Goal: Navigation & Orientation: Find specific page/section

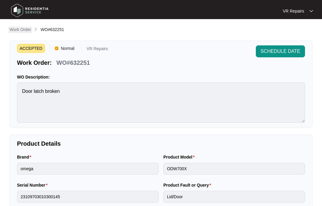
click at [24, 30] on p "Work Order" at bounding box center [20, 30] width 21 height 6
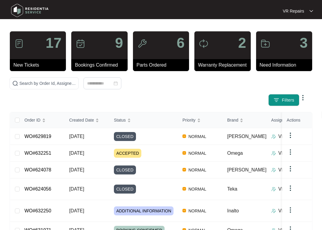
scroll to position [2, 0]
click at [46, 136] on link "WO#629819" at bounding box center [37, 136] width 27 height 5
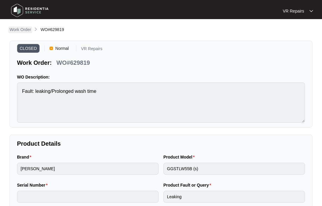
click at [21, 31] on p "Work Order" at bounding box center [20, 30] width 21 height 6
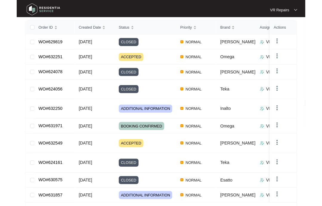
scroll to position [94, 0]
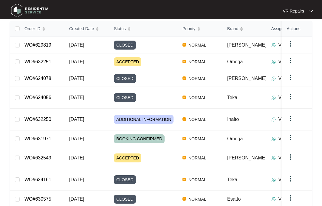
click at [49, 117] on link "WO#632250" at bounding box center [37, 119] width 27 height 5
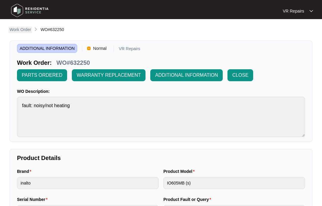
click at [25, 30] on p "Work Order" at bounding box center [20, 30] width 21 height 6
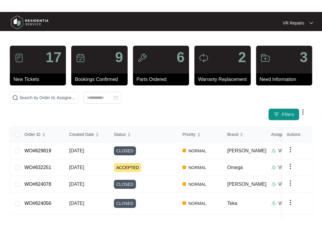
scroll to position [21, 0]
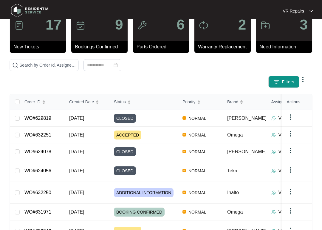
click at [50, 149] on link "WO#624078" at bounding box center [37, 151] width 27 height 5
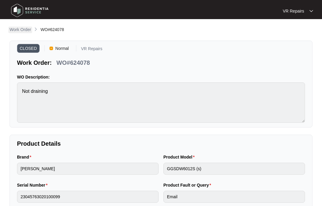
click at [21, 30] on p "Work Order" at bounding box center [20, 30] width 21 height 6
